Goal: Communication & Community: Ask a question

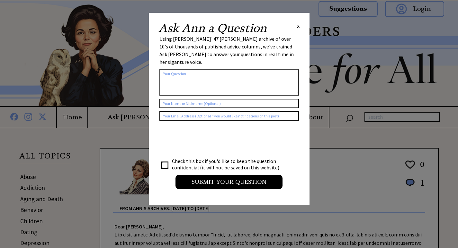
click at [297, 26] on span "X" at bounding box center [298, 26] width 3 height 6
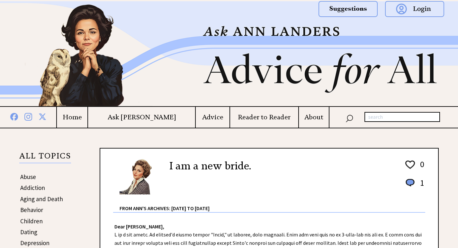
click at [409, 6] on img at bounding box center [414, 9] width 59 height 16
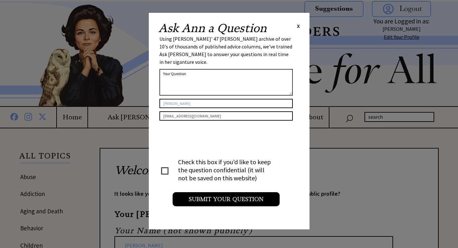
click at [224, 72] on textarea at bounding box center [225, 82] width 133 height 27
click at [192, 99] on input "[PERSON_NAME]" at bounding box center [225, 103] width 133 height 9
click at [192, 99] on input "Kaitlin" at bounding box center [225, 103] width 133 height 9
paste input "Indian Wedding Saree"
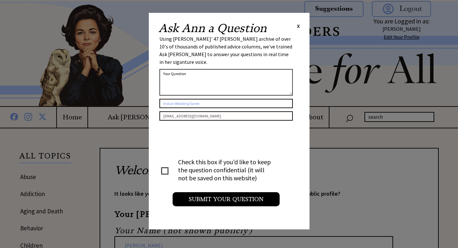
type input "Indian Wedding Saree"
click at [166, 168] on input "checkbox" at bounding box center [165, 171] width 6 height 6
checkbox input "true"
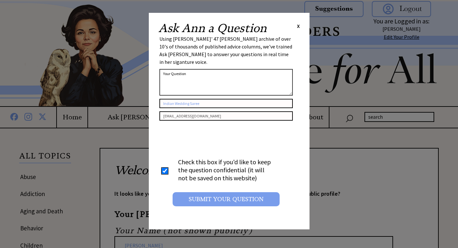
click at [204, 193] on input "Submit your Question" at bounding box center [226, 200] width 107 height 14
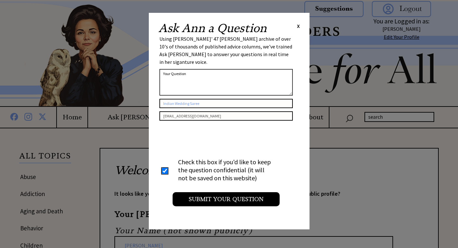
click at [298, 26] on span "X" at bounding box center [298, 26] width 3 height 6
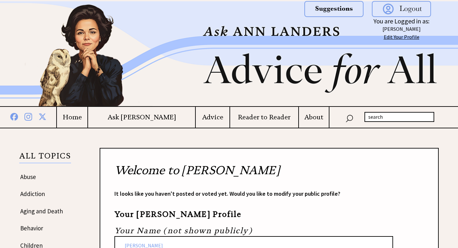
click at [341, 10] on img at bounding box center [333, 9] width 59 height 16
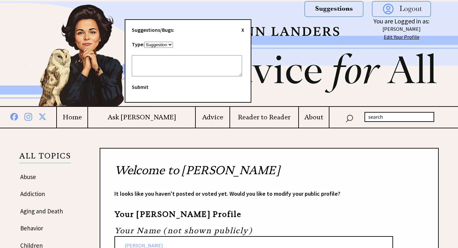
click at [87, 114] on h4 "Home" at bounding box center [72, 117] width 31 height 8
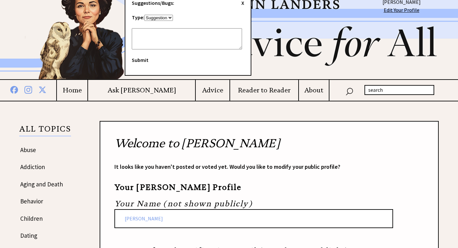
scroll to position [64, 0]
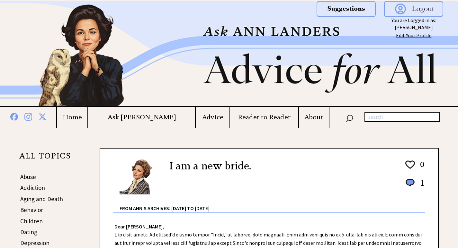
click at [418, 35] on link "Edit Your Profile" at bounding box center [414, 35] width 36 height 6
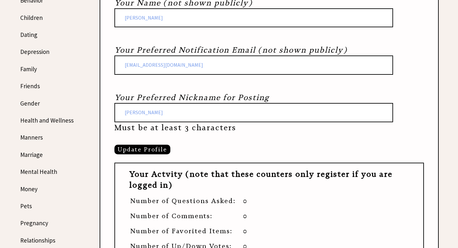
scroll to position [161, 0]
